Goal: Task Accomplishment & Management: Use online tool/utility

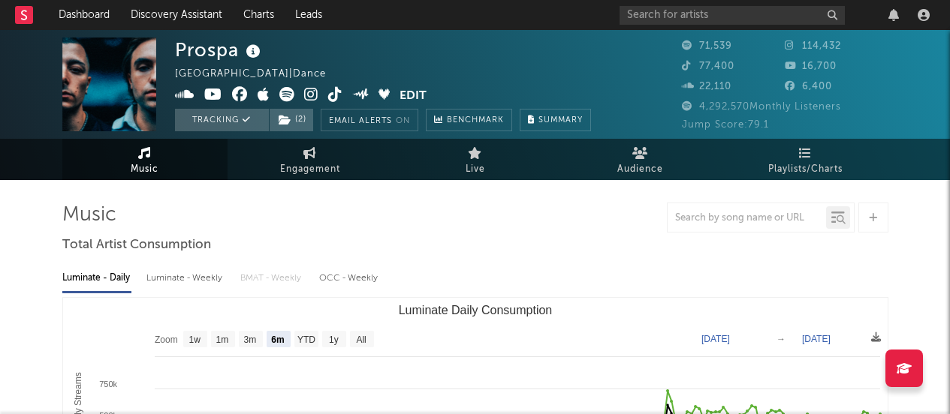
select select "6m"
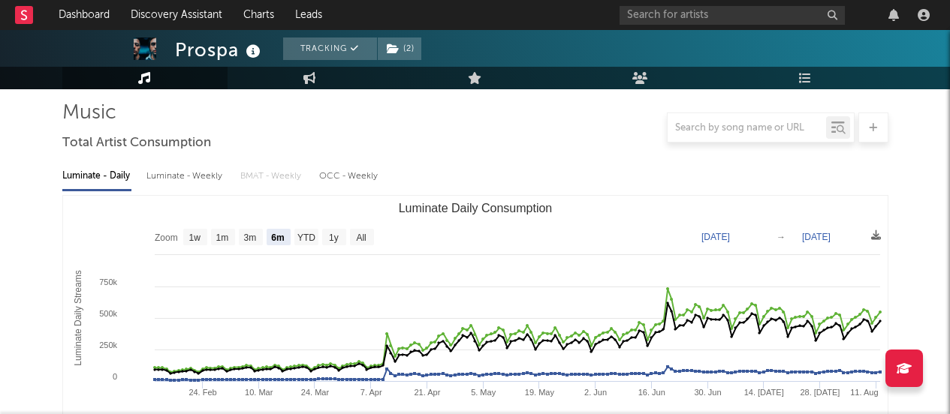
scroll to position [103, 0]
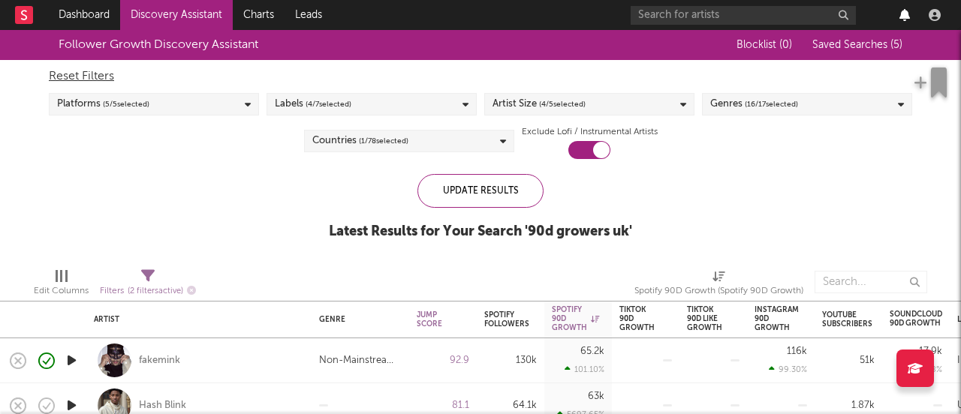
click at [903, 15] on icon "button" at bounding box center [905, 15] width 11 height 12
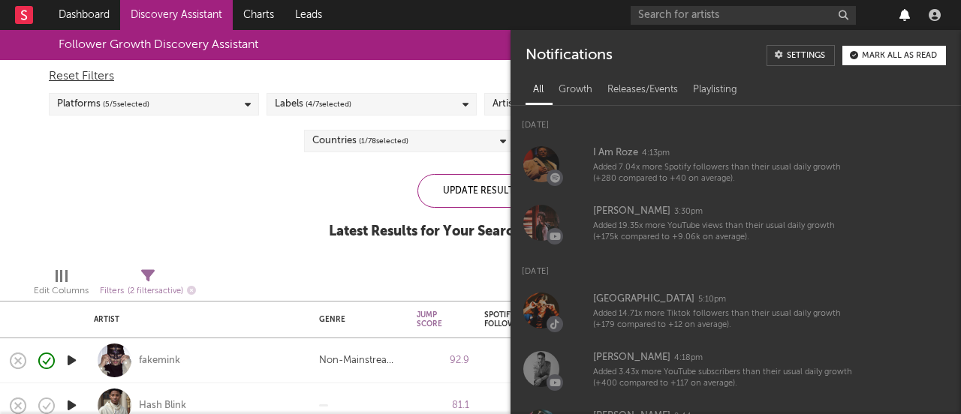
click at [903, 15] on icon "button" at bounding box center [905, 15] width 11 height 12
